Goal: Information Seeking & Learning: Learn about a topic

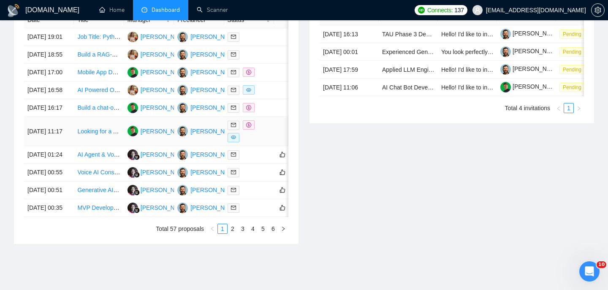
scroll to position [365, 0]
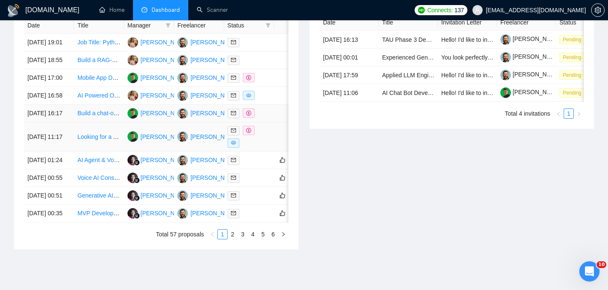
click at [68, 122] on td "[DATE] 16:17" at bounding box center [49, 114] width 50 height 18
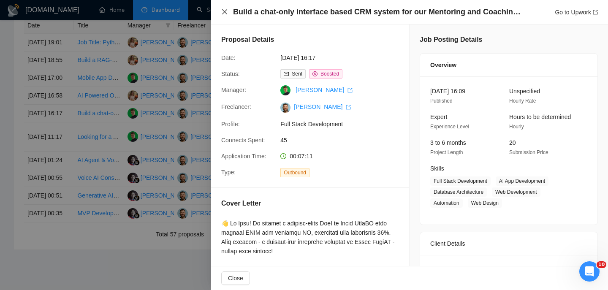
click at [227, 10] on icon "close" at bounding box center [224, 11] width 7 height 7
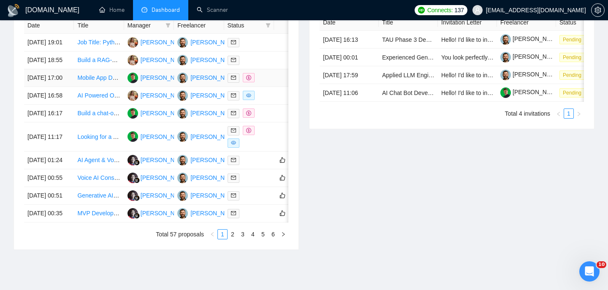
click at [68, 87] on td "[DATE] 17:00" at bounding box center [49, 78] width 50 height 18
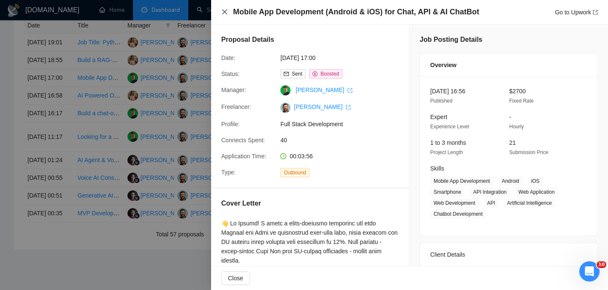
click at [223, 13] on icon "close" at bounding box center [224, 11] width 5 height 5
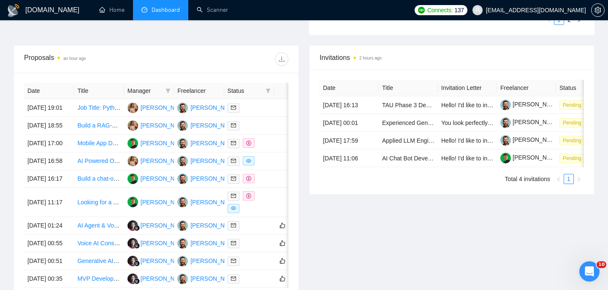
scroll to position [301, 0]
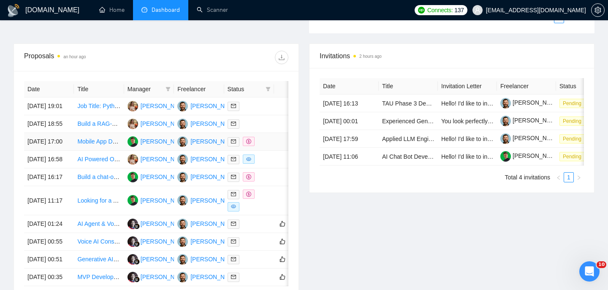
click at [89, 145] on link "Mobile App Development (Android & iOS) for Chat, API & AI ChatBot" at bounding box center [166, 141] width 179 height 7
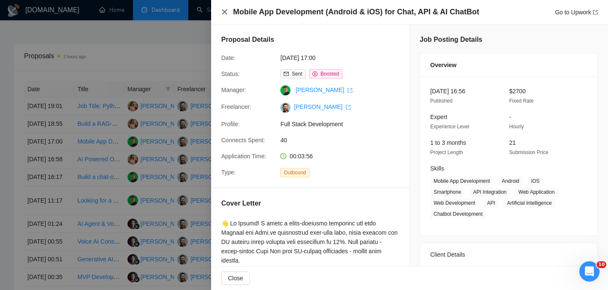
click at [227, 10] on icon "close" at bounding box center [224, 11] width 7 height 7
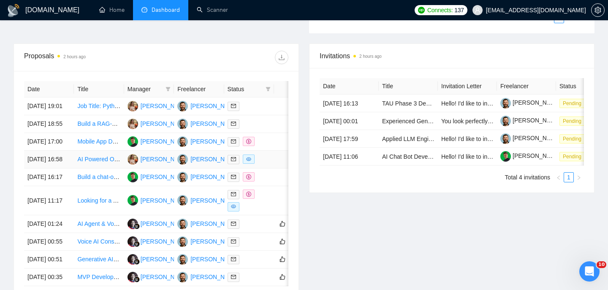
click at [71, 168] on td "[DATE] 16:58" at bounding box center [49, 160] width 50 height 18
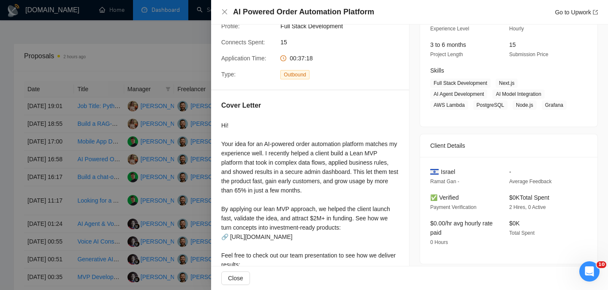
scroll to position [0, 0]
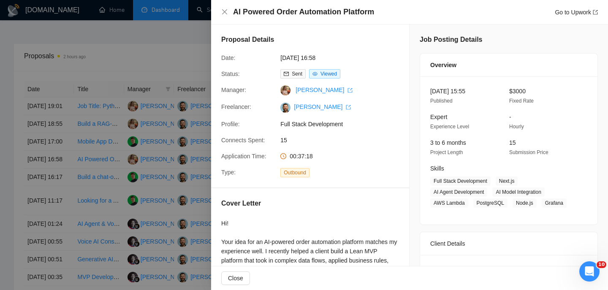
click at [229, 11] on div "AI Powered Order Automation Platform Go to Upwork" at bounding box center [409, 12] width 377 height 11
click at [225, 8] on icon "close" at bounding box center [224, 11] width 7 height 7
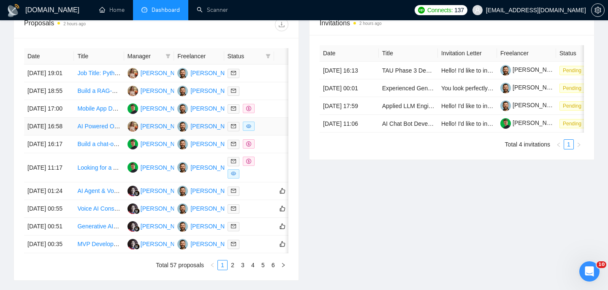
scroll to position [334, 0]
click at [70, 135] on td "[DATE] 16:58" at bounding box center [49, 126] width 50 height 18
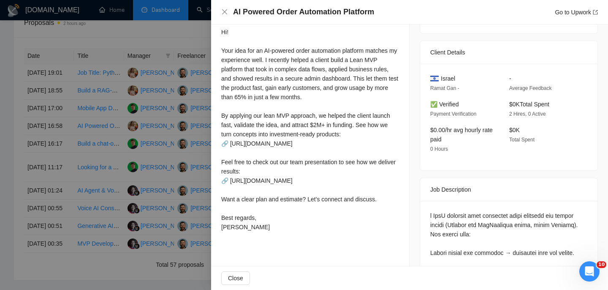
scroll to position [190, 0]
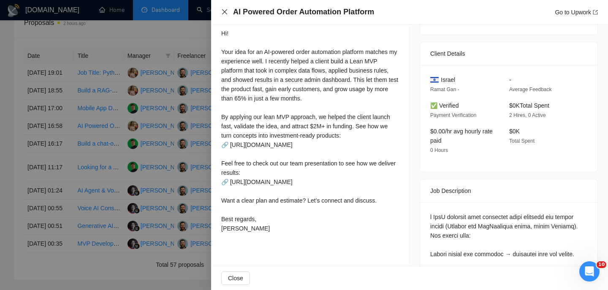
click at [224, 10] on icon "close" at bounding box center [224, 11] width 7 height 7
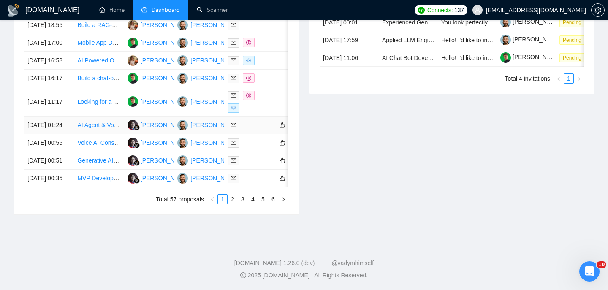
scroll to position [463, 0]
click at [235, 204] on link "2" at bounding box center [232, 199] width 9 height 9
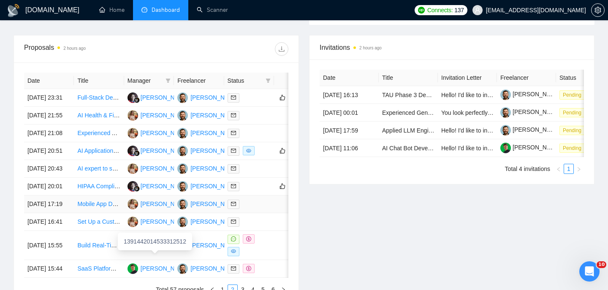
scroll to position [309, 0]
